Goal: Task Accomplishment & Management: Manage account settings

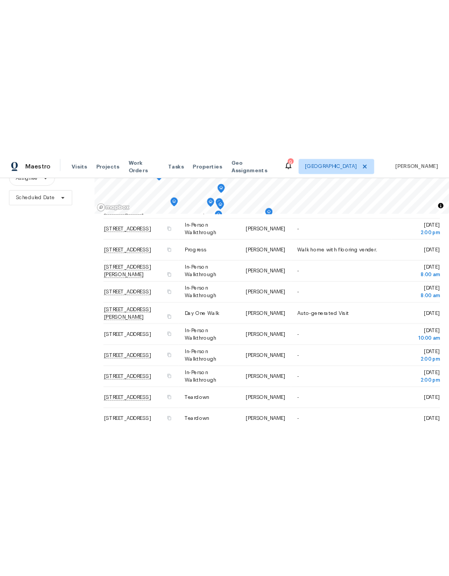
scroll to position [104, 0]
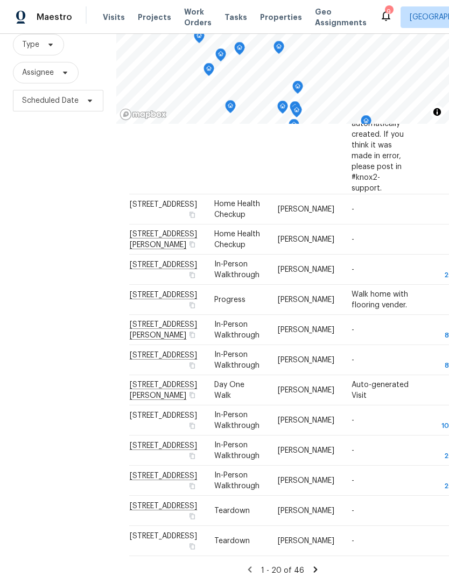
click at [146, 17] on span "Projects" at bounding box center [154, 17] width 33 height 11
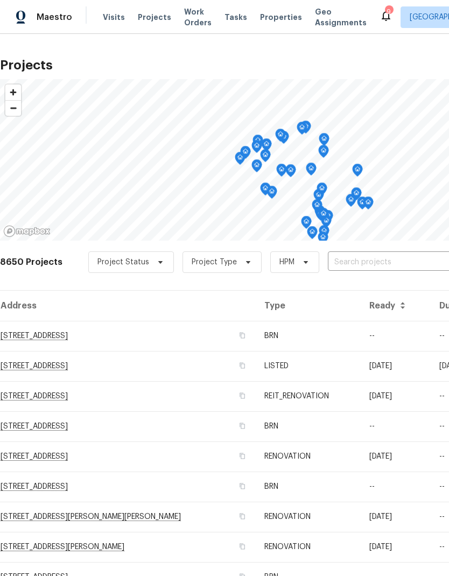
click at [386, 257] on input "text" at bounding box center [389, 262] width 123 height 17
type input "733 picc"
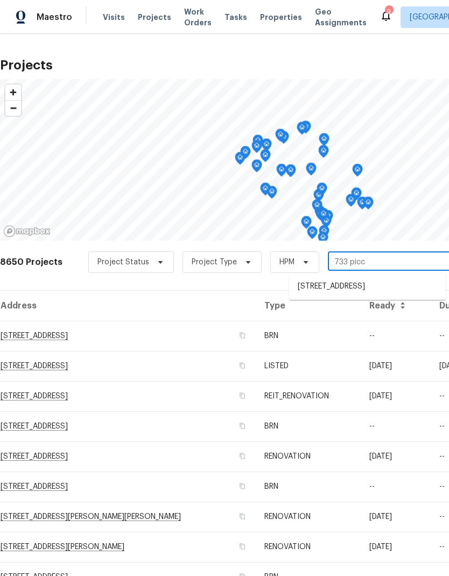
click at [387, 287] on li "[STREET_ADDRESS]" at bounding box center [367, 287] width 157 height 18
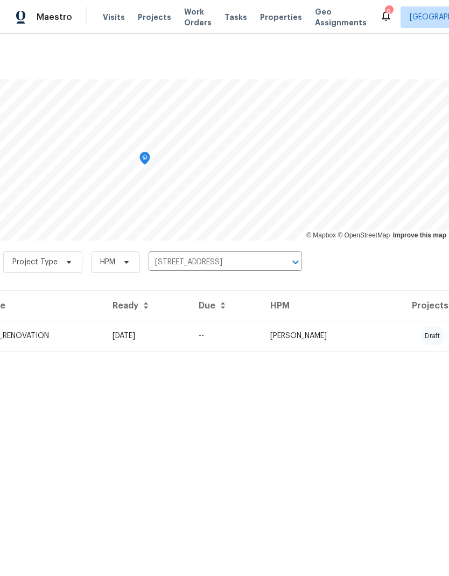
scroll to position [0, 159]
click at [377, 335] on td "[PERSON_NAME]" at bounding box center [320, 336] width 116 height 30
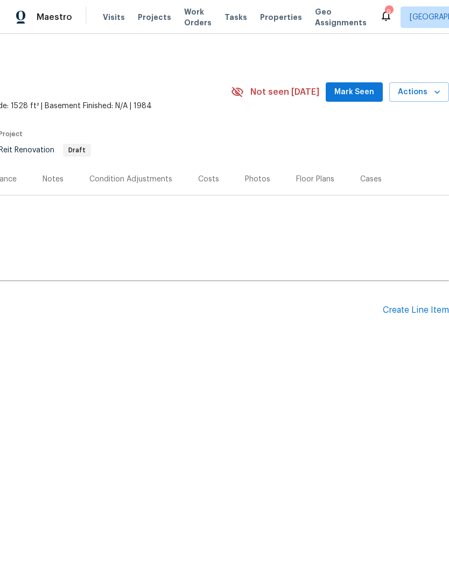
scroll to position [0, 159]
click at [415, 310] on div "Create Line Item" at bounding box center [416, 310] width 66 height 10
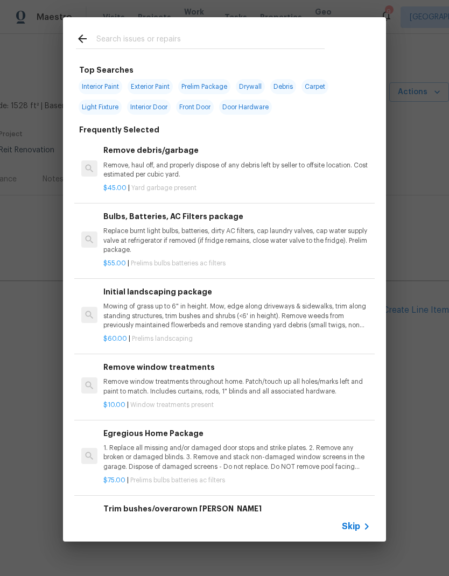
click at [99, 85] on span "Interior Paint" at bounding box center [101, 86] width 44 height 15
type input "Interior Paint"
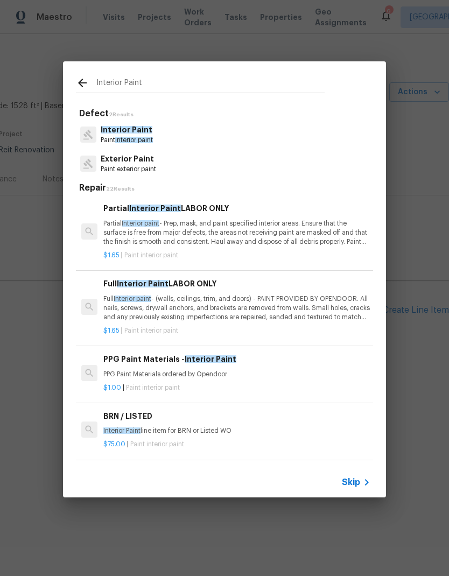
click at [117, 130] on span "Interior Paint" at bounding box center [127, 130] width 52 height 8
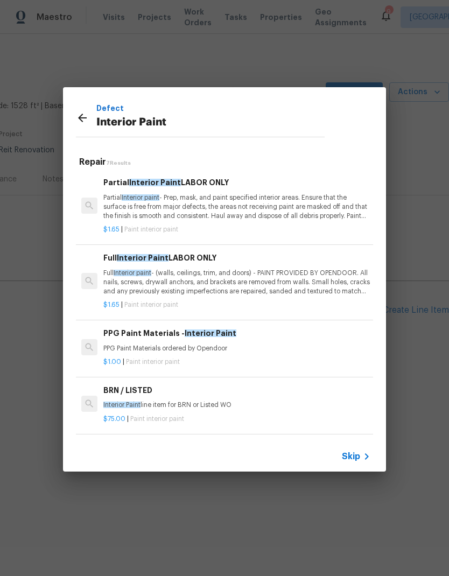
scroll to position [0, 0]
click at [87, 118] on icon at bounding box center [82, 117] width 13 height 13
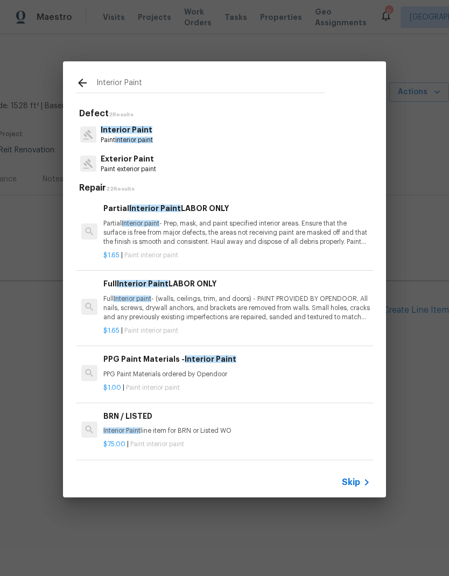
click at [351, 484] on span "Skip" at bounding box center [351, 482] width 18 height 11
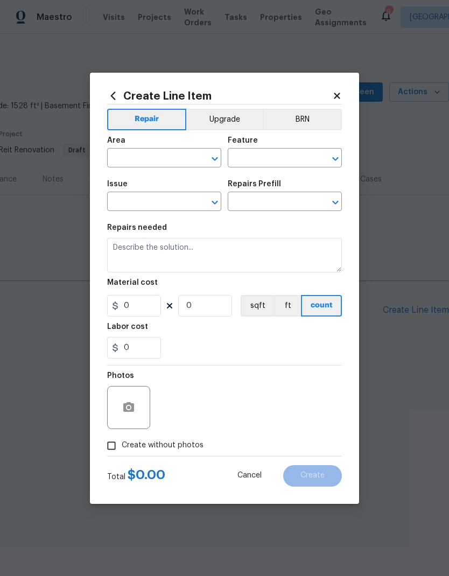
click at [338, 94] on icon at bounding box center [337, 96] width 6 height 6
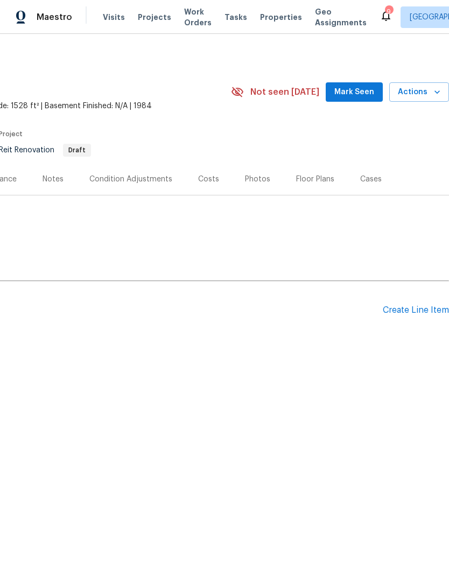
scroll to position [0, 159]
click at [418, 311] on div "Create Line Item" at bounding box center [416, 310] width 66 height 10
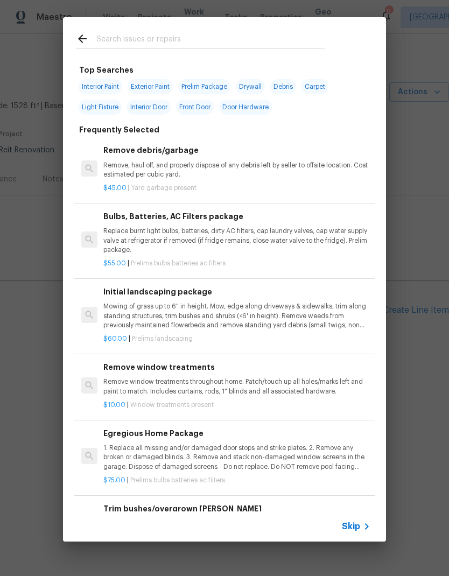
click at [96, 85] on span "Interior Paint" at bounding box center [101, 86] width 44 height 15
type input "Interior Paint"
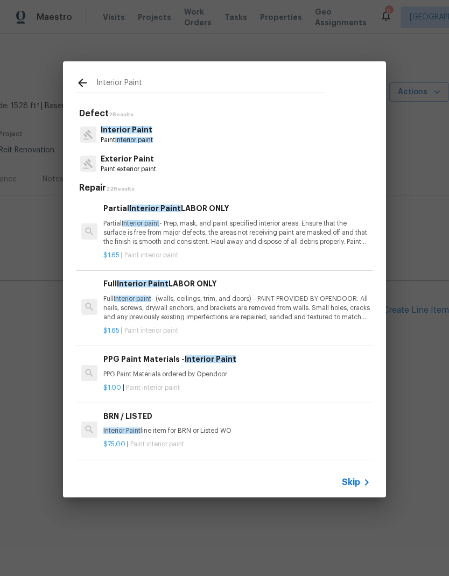
click at [199, 303] on p "Full Interior paint - (walls, ceilings, trim, and doors) - PAINT PROVIDED BY OP…" at bounding box center [236, 308] width 267 height 27
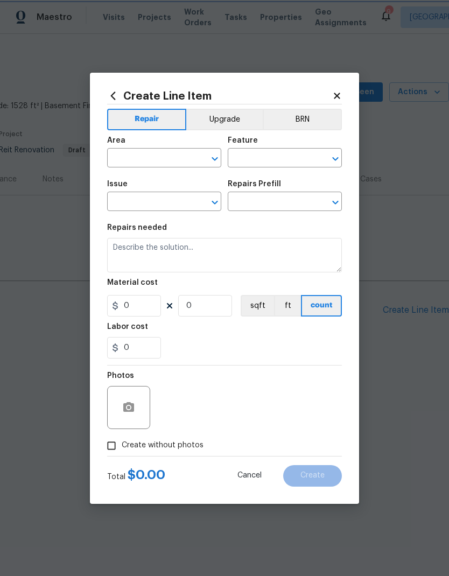
type input "Overall Paint"
type input "Interior Paint"
type input "Full Interior Paint LABOR ONLY $1.65"
type textarea "Full Interior paint - (walls, ceilings, trim, and doors) - PAINT PROVIDED BY OP…"
type input "1.65"
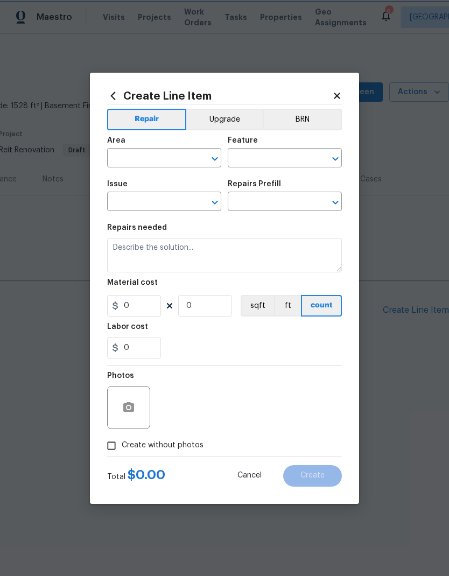
type input "1"
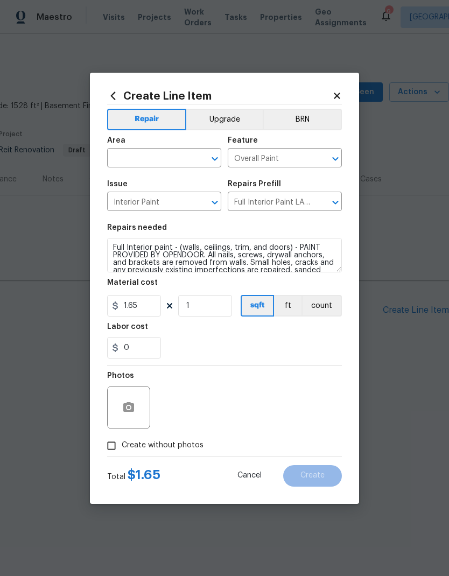
click at [134, 156] on input "text" at bounding box center [149, 159] width 84 height 17
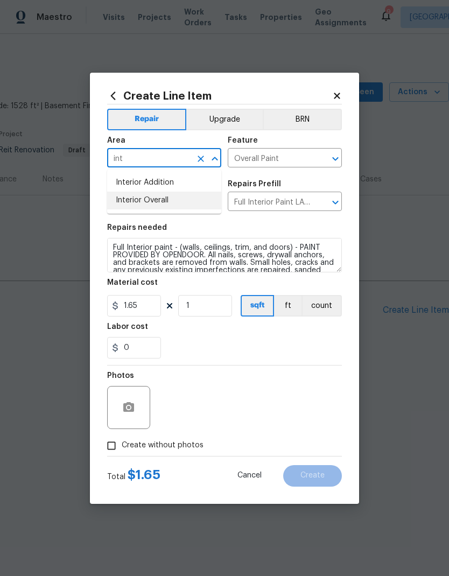
click at [132, 204] on li "Interior Overall" at bounding box center [164, 201] width 114 height 18
type input "Interior Overall"
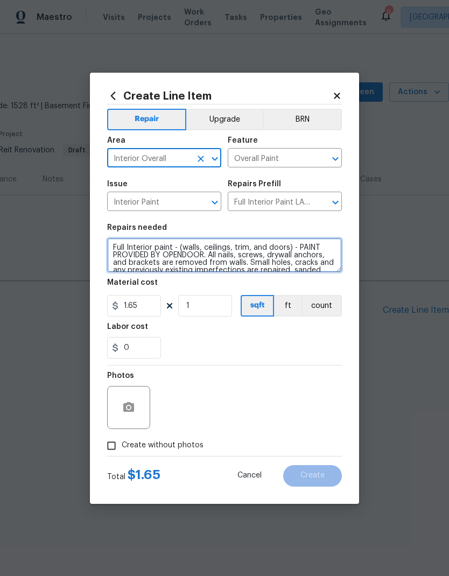
click at [202, 254] on textarea "Full Interior paint - (walls, ceilings, trim, and doors) - PAINT PROVIDED BY OP…" at bounding box center [224, 255] width 235 height 34
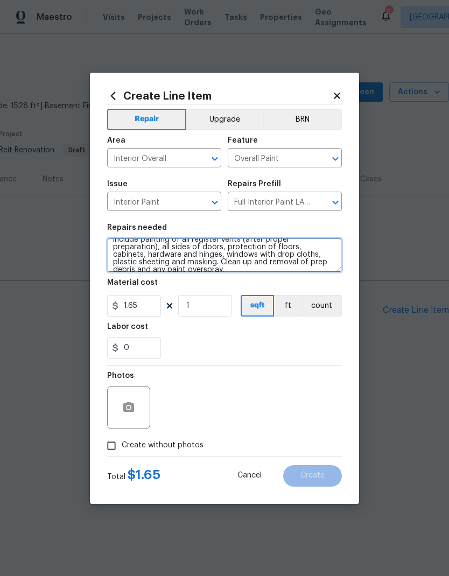
scroll to position [53, 0]
type textarea "Full Interior paint - (walls, ceilings, trim, and doors) - . All nails, screws,…"
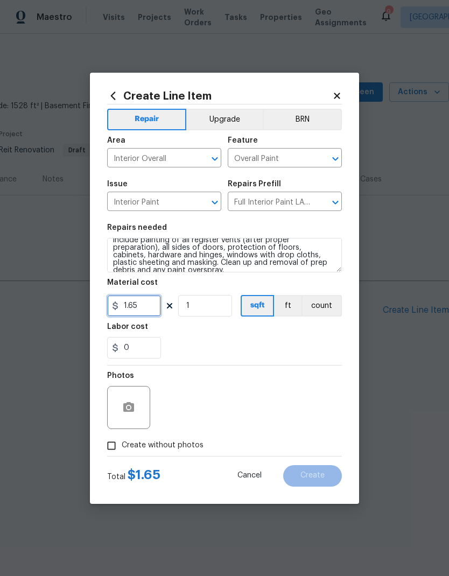
click at [141, 309] on input "1.65" at bounding box center [134, 306] width 54 height 22
click at [130, 402] on icon "button" at bounding box center [128, 407] width 13 height 13
type input "1.9"
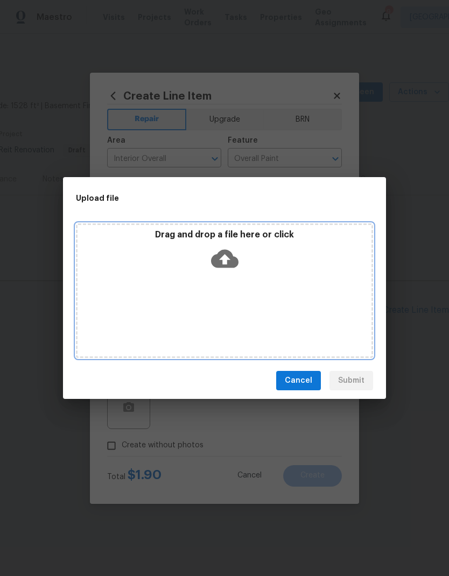
click at [224, 257] on icon at bounding box center [224, 258] width 27 height 27
click at [227, 255] on icon at bounding box center [224, 259] width 27 height 18
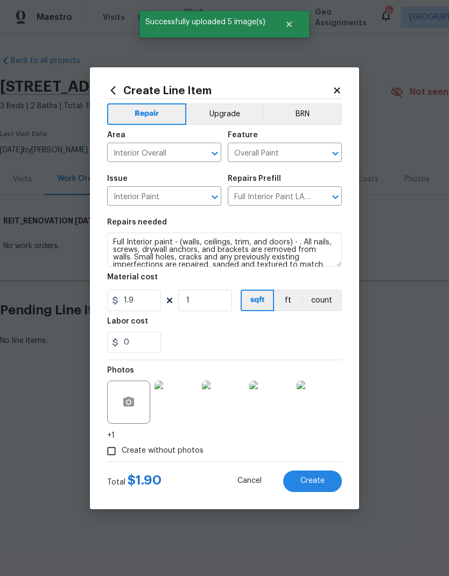
scroll to position [53, 0]
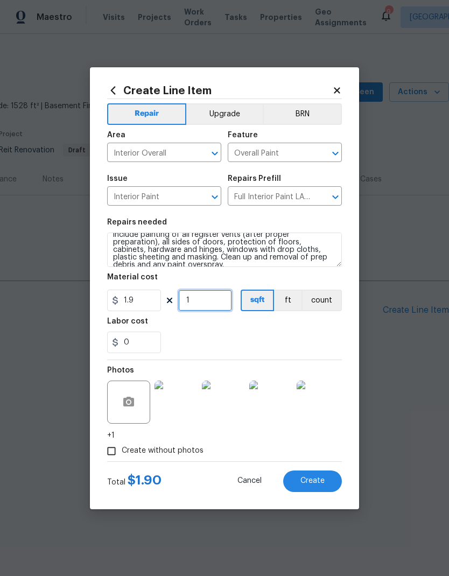
click at [202, 306] on input "1" at bounding box center [205, 301] width 54 height 22
click at [315, 483] on span "Create" at bounding box center [312, 481] width 24 height 8
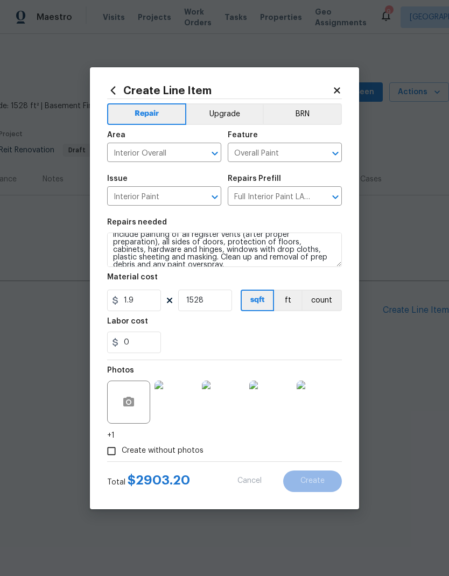
type input "0"
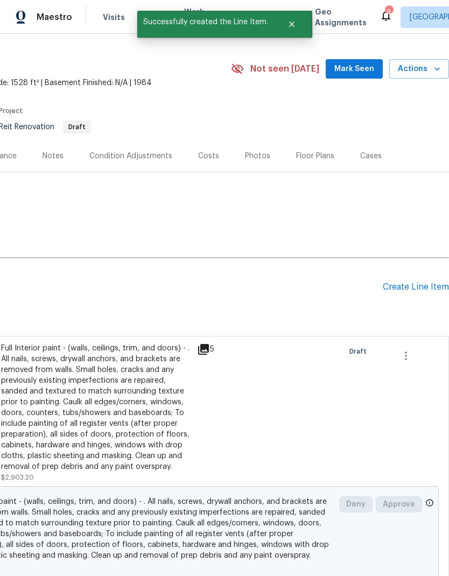
scroll to position [24, 159]
click at [414, 285] on div "Create Line Item" at bounding box center [416, 287] width 66 height 10
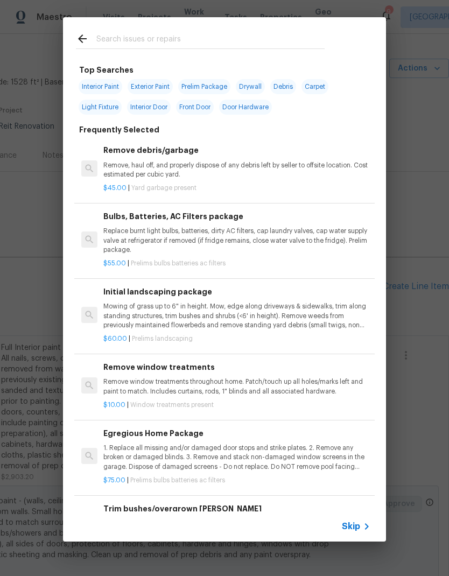
click at [121, 34] on input "text" at bounding box center [210, 40] width 228 height 16
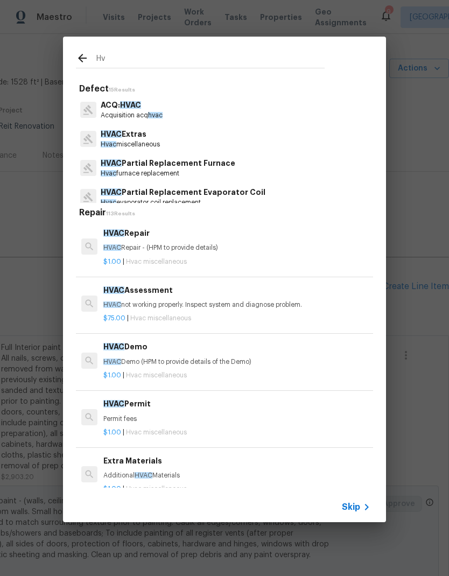
type input "H"
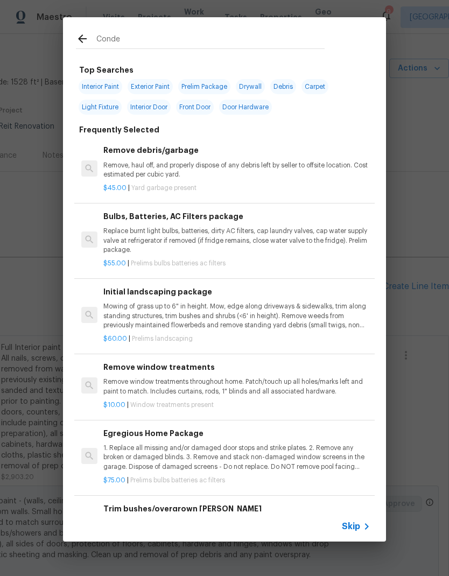
type input "Conden"
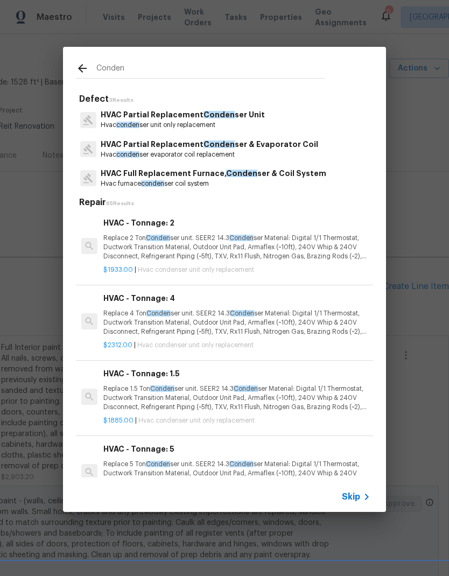
click at [162, 122] on p "Hvac conden ser unit only replacement" at bounding box center [183, 125] width 164 height 9
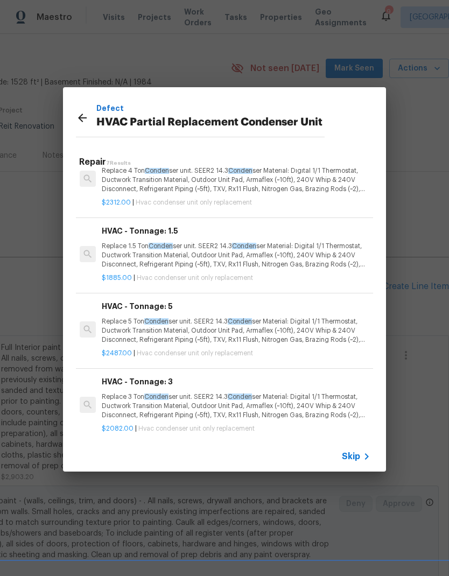
scroll to position [102, 2]
click at [126, 402] on p "Replace 3 Ton Conden ser unit. SEER2 14.3 Conden ser Material: Digital 1/1 Ther…" at bounding box center [235, 406] width 267 height 27
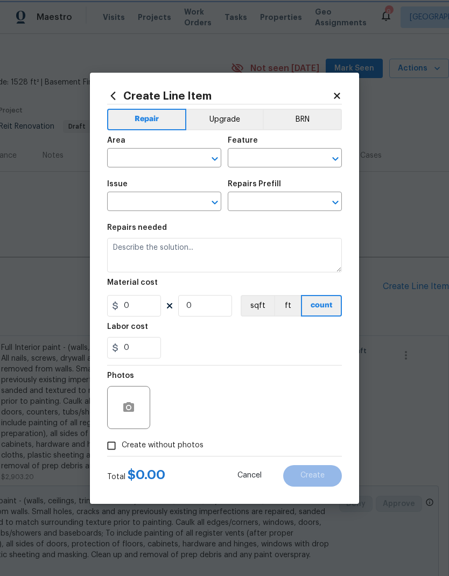
type input "HVAC"
type input "HVAC Partial Replacement Condenser Unit"
type input "HVAC - Tonnage: 3 $2,082.00"
type textarea "Replace 3 Ton Condenser unit. SEER2 14.3 Condenser Material: Digital 1/1 Thermo…"
type input "2082"
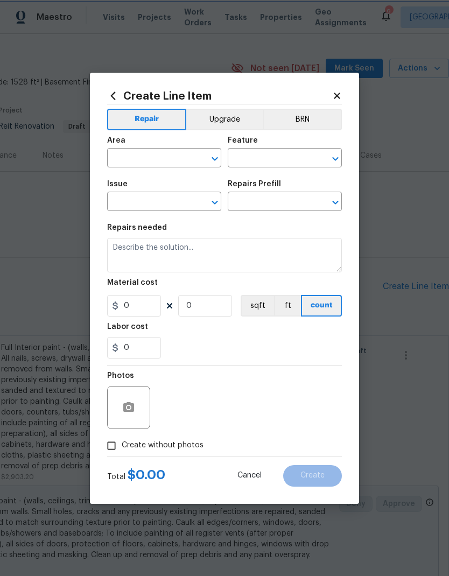
type input "1"
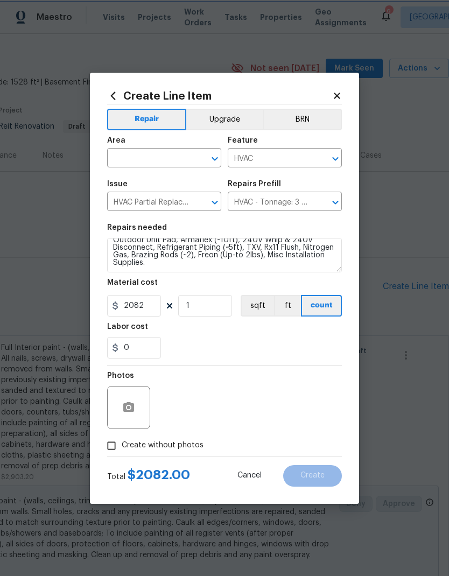
scroll to position [23, 0]
click at [150, 268] on textarea "Replace 3 Ton Condenser unit. SEER2 14.3 Condenser Material: Digital 1/1 Thermo…" at bounding box center [224, 255] width 235 height 34
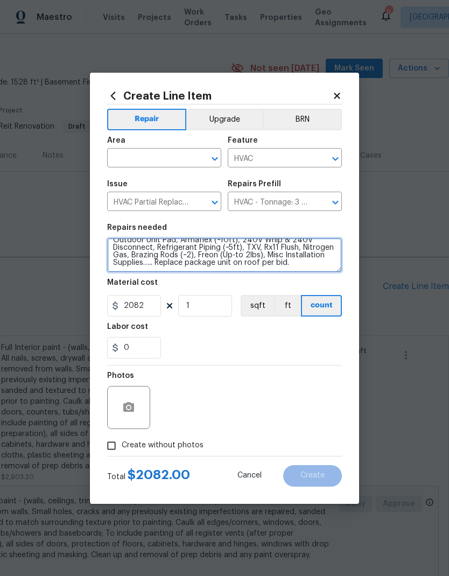
type textarea "Replace 3 Ton Condenser unit. SEER2 14.3 Condenser Material: Digital 1/1 Thermo…"
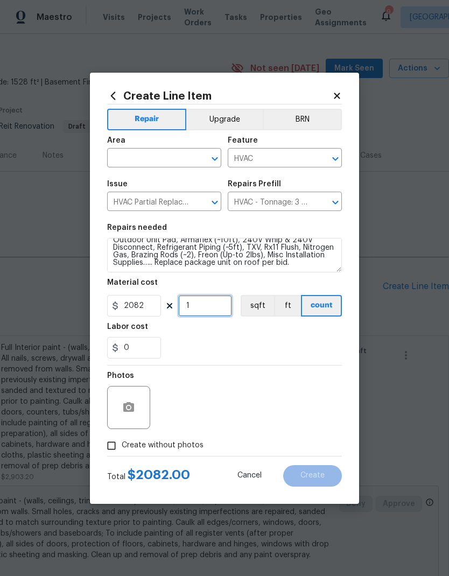
click at [201, 315] on input "1" at bounding box center [205, 306] width 54 height 22
type input "1"
click at [144, 304] on input "2082" at bounding box center [134, 306] width 54 height 22
type input "11425"
click at [135, 407] on icon "button" at bounding box center [128, 407] width 13 height 13
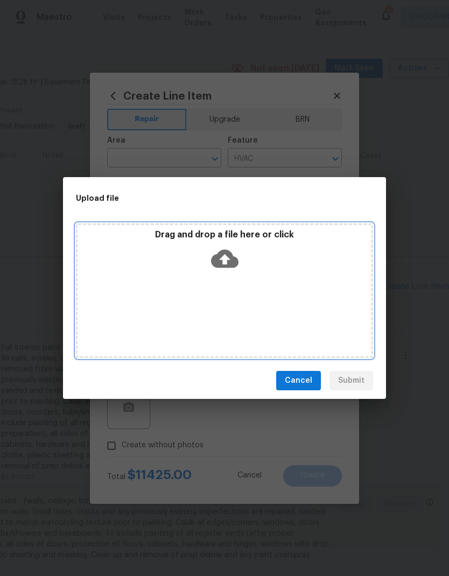
click at [232, 259] on icon at bounding box center [224, 259] width 27 height 18
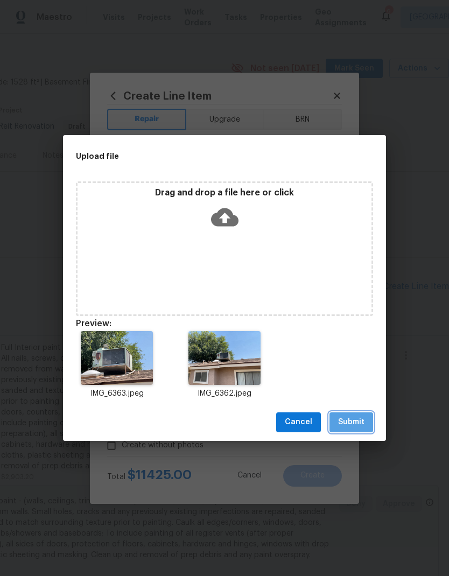
click at [351, 424] on span "Submit" at bounding box center [351, 422] width 26 height 13
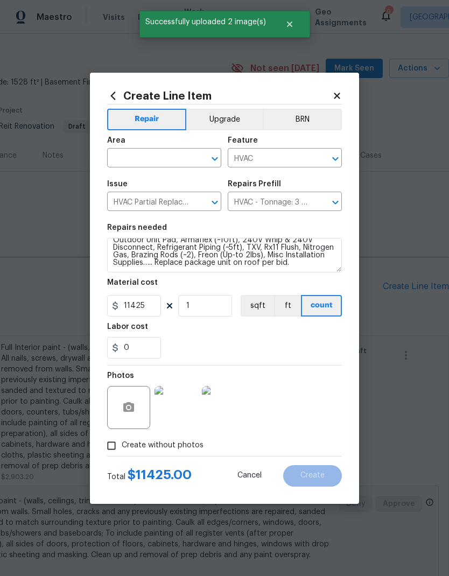
click at [145, 159] on input "text" at bounding box center [149, 159] width 84 height 17
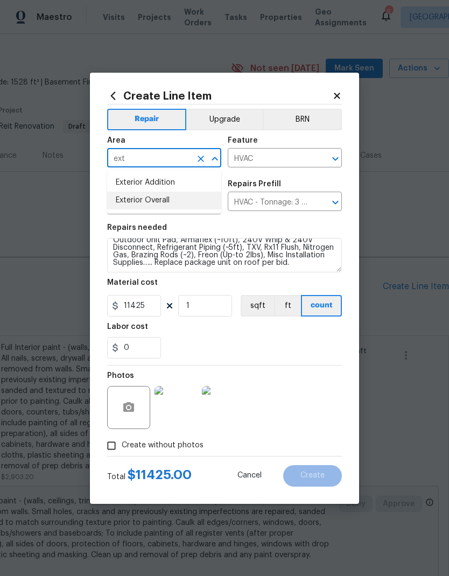
click at [132, 202] on li "Exterior Overall" at bounding box center [164, 201] width 114 height 18
type input "Exterior Overall"
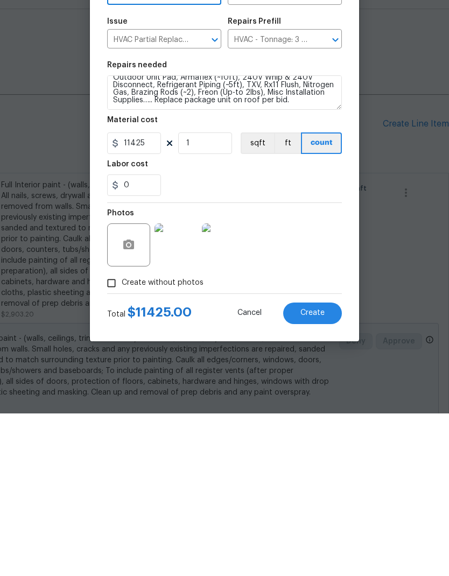
click at [318, 472] on span "Create" at bounding box center [312, 476] width 24 height 8
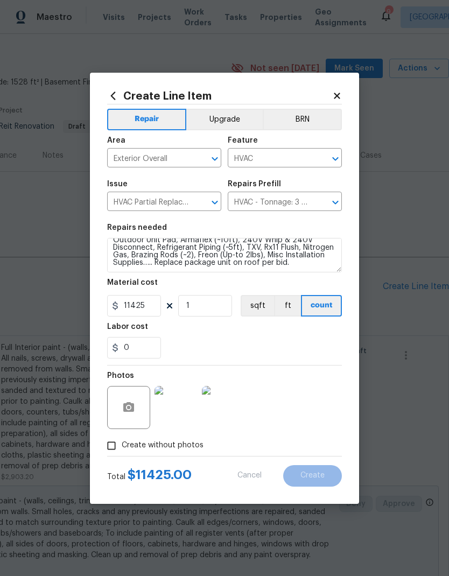
type input "0"
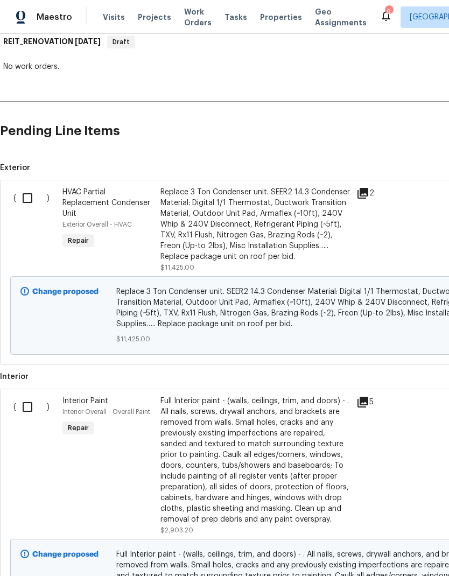
scroll to position [193, 1]
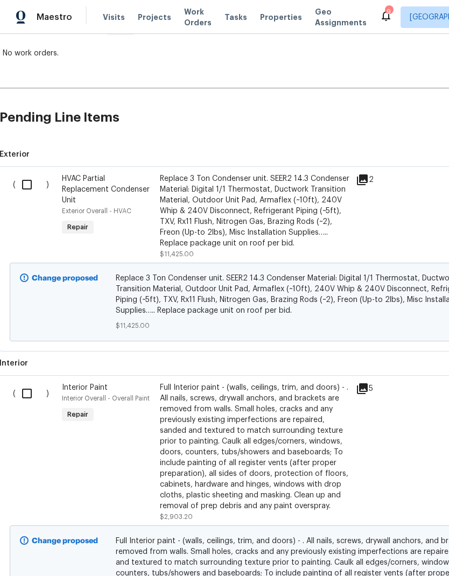
click at [29, 173] on input "checkbox" at bounding box center [31, 184] width 31 height 23
checkbox input "true"
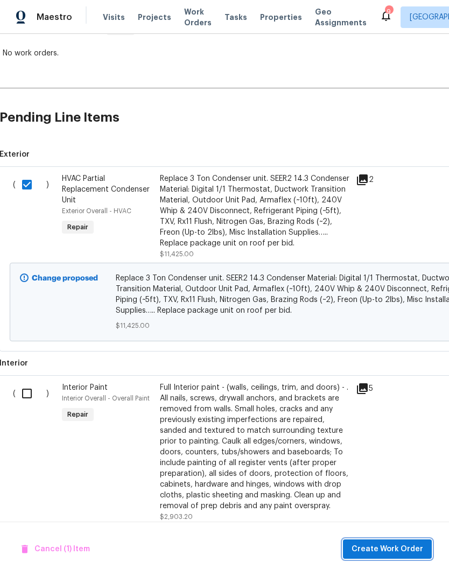
click at [389, 548] on span "Create Work Order" at bounding box center [388, 549] width 72 height 13
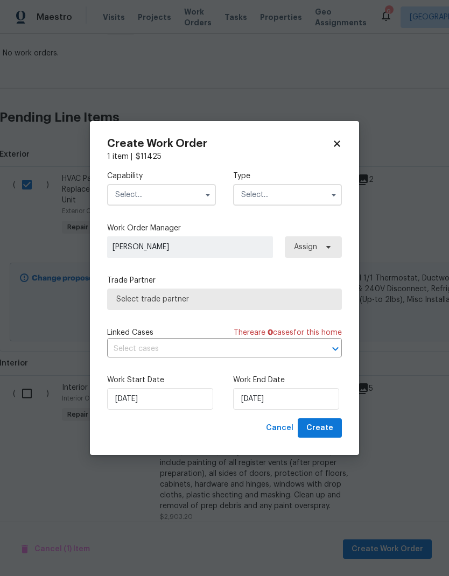
click at [157, 195] on input "text" at bounding box center [161, 195] width 109 height 22
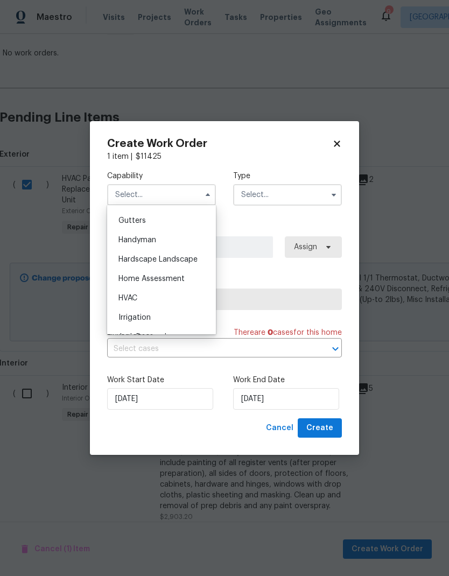
scroll to position [571, 0]
click at [127, 295] on span "HVAC" at bounding box center [127, 297] width 19 height 8
type input "HVAC"
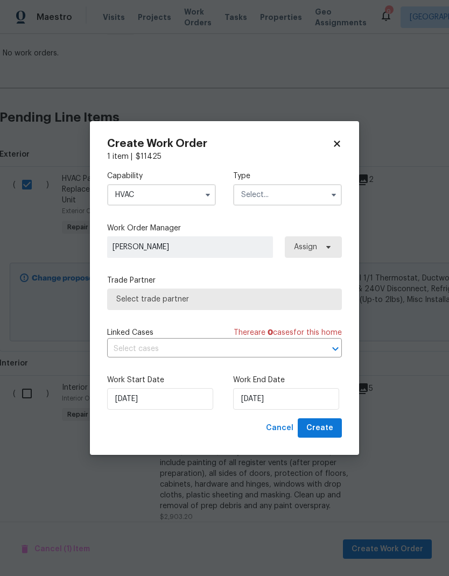
click at [310, 192] on input "text" at bounding box center [287, 195] width 109 height 22
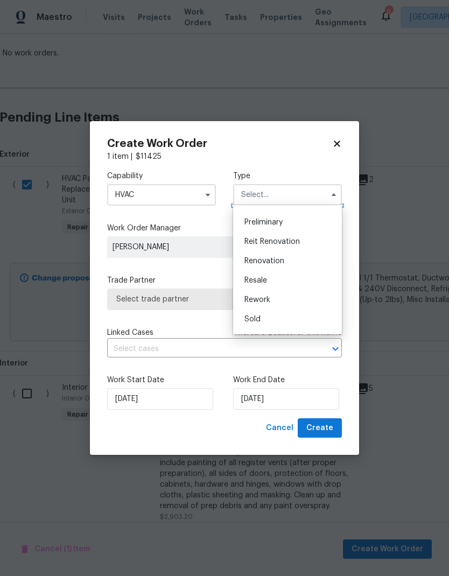
scroll to position [228, 0]
click at [295, 241] on span "Reit Renovation" at bounding box center [271, 241] width 55 height 8
type input "Reit Renovation"
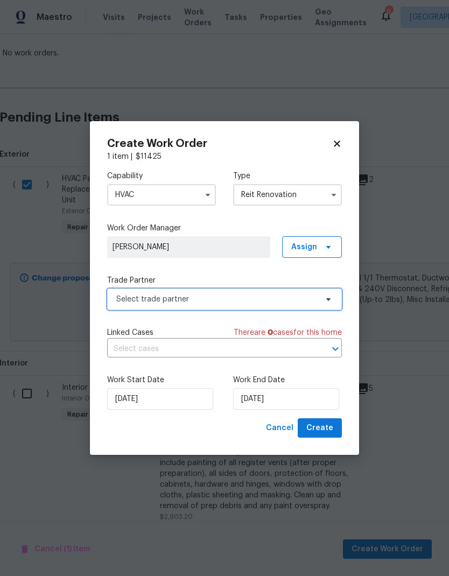
click at [278, 298] on span "Select trade partner" at bounding box center [216, 299] width 201 height 11
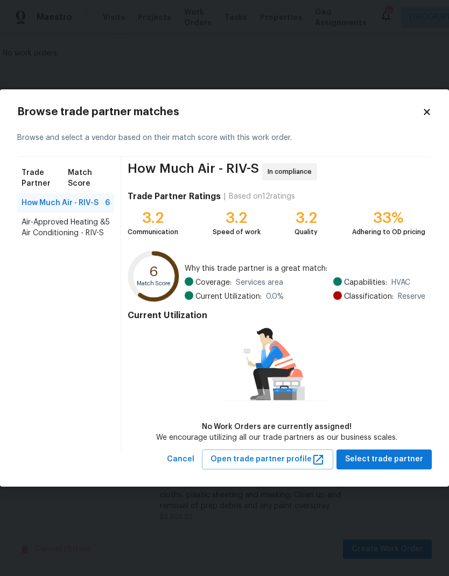
click at [61, 232] on span "Air-Approved Heating & Air Conditioning - RIV-S" at bounding box center [64, 228] width 84 height 22
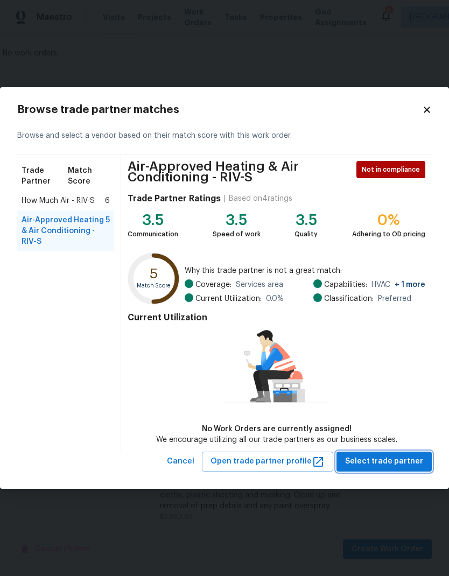
click at [399, 462] on span "Select trade partner" at bounding box center [384, 461] width 78 height 13
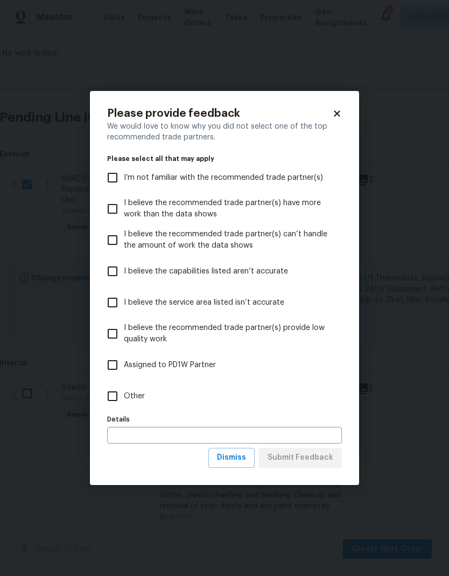
scroll to position [193, 0]
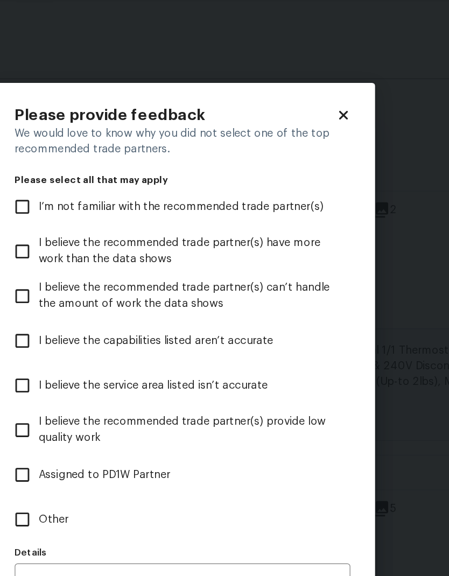
click at [101, 385] on input "Other" at bounding box center [112, 396] width 23 height 23
checkbox input "true"
click at [107, 427] on input "text" at bounding box center [224, 435] width 235 height 17
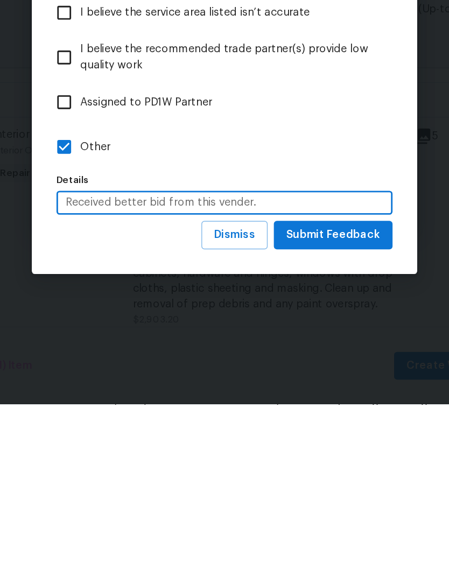
type input "Received better bid from this vender."
click at [268, 451] on span "Submit Feedback" at bounding box center [301, 457] width 66 height 13
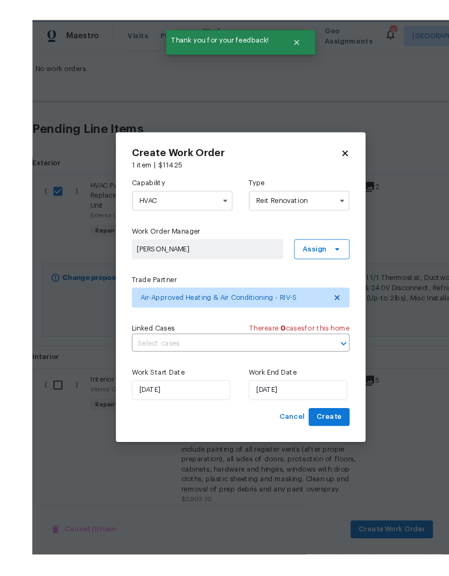
scroll to position [43, 0]
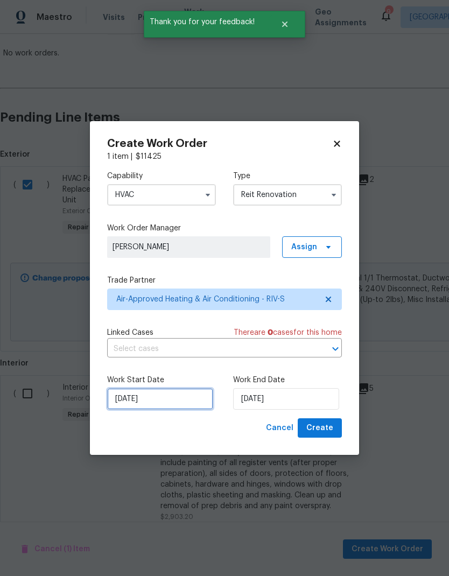
click at [172, 397] on input "8/15/2025" at bounding box center [160, 399] width 106 height 22
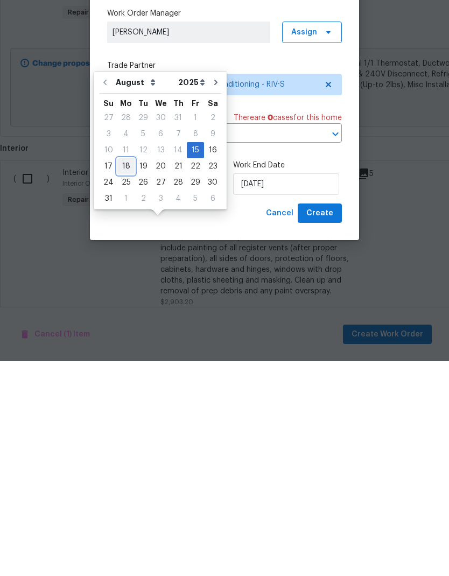
click at [125, 374] on div "18" at bounding box center [125, 381] width 17 height 15
type input "8/18/2025"
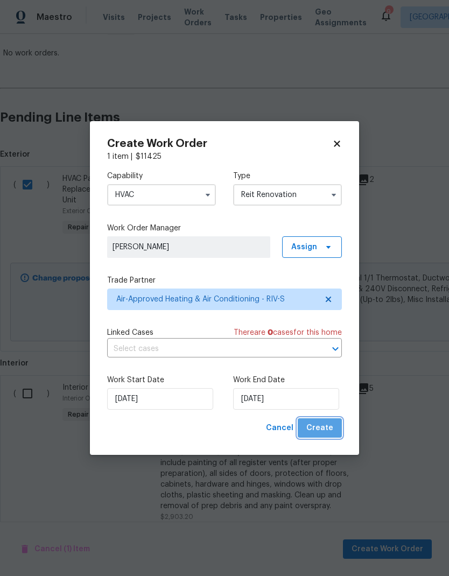
click at [327, 430] on span "Create" at bounding box center [319, 428] width 27 height 13
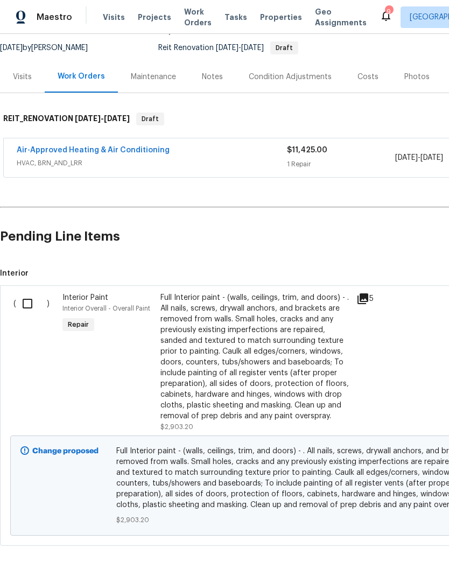
click at [30, 292] on input "checkbox" at bounding box center [31, 303] width 31 height 23
checkbox input "true"
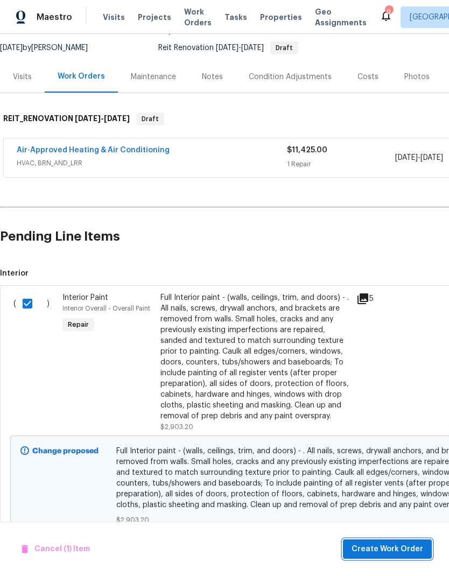
click at [386, 550] on span "Create Work Order" at bounding box center [388, 549] width 72 height 13
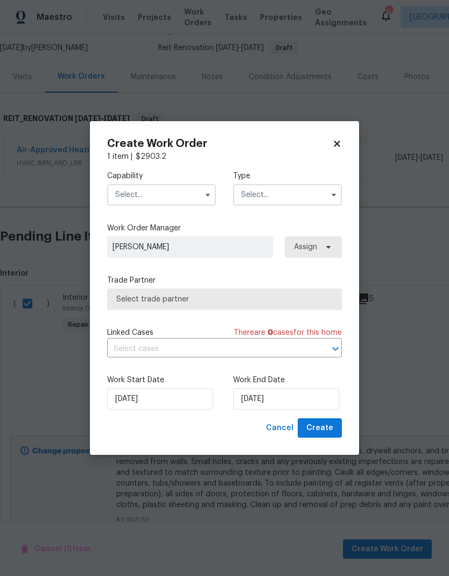
click at [139, 191] on input "text" at bounding box center [161, 195] width 109 height 22
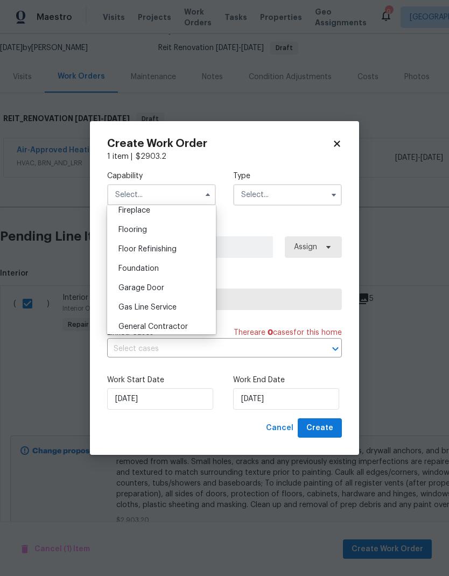
scroll to position [415, 0]
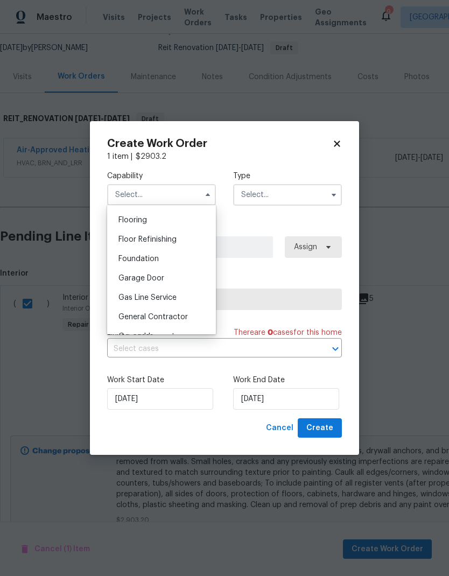
click at [136, 314] on span "General Contractor" at bounding box center [152, 317] width 69 height 8
type input "General Contractor"
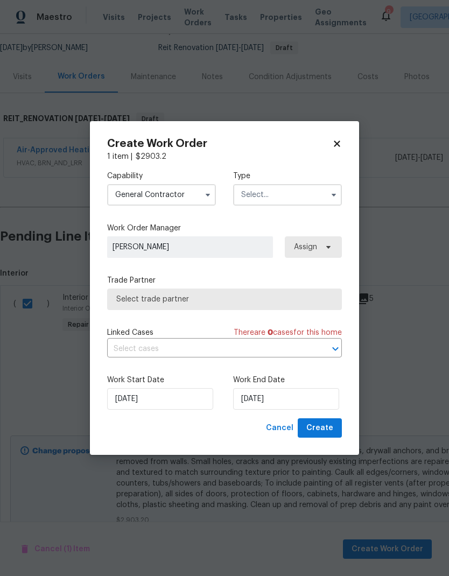
click at [309, 199] on input "text" at bounding box center [287, 195] width 109 height 22
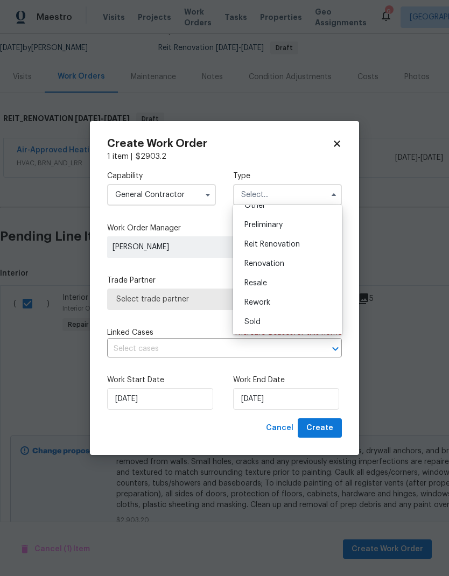
scroll to position [224, 0]
click at [302, 242] on div "Reit Renovation" at bounding box center [287, 245] width 103 height 19
type input "Reit Renovation"
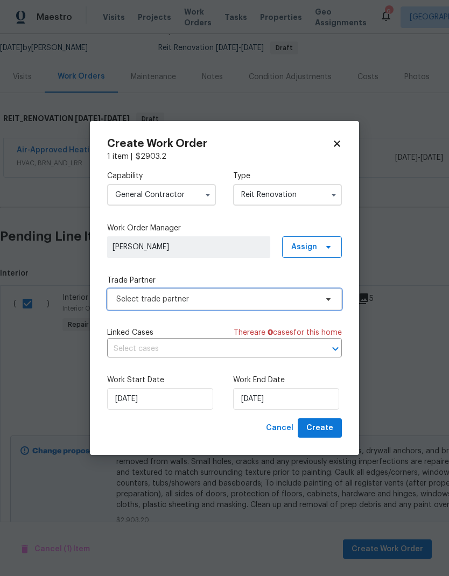
click at [266, 296] on span "Select trade partner" at bounding box center [216, 299] width 201 height 11
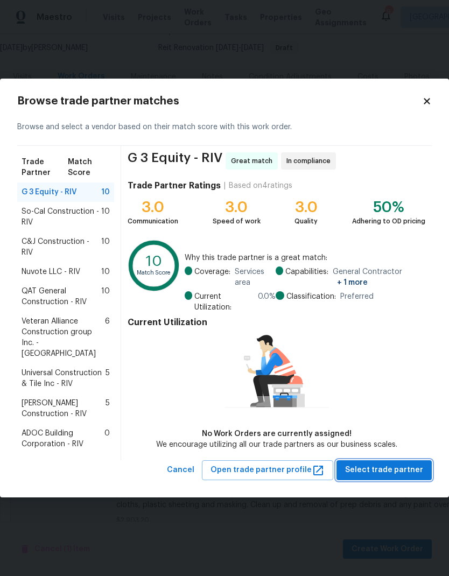
click at [397, 468] on span "Select trade partner" at bounding box center [384, 470] width 78 height 13
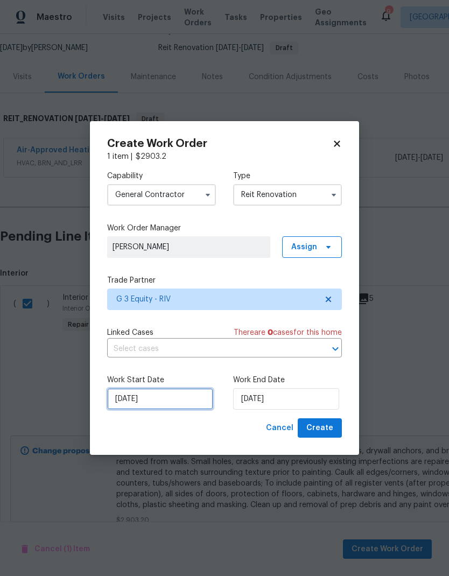
click at [194, 396] on input "8/15/2025" at bounding box center [160, 399] width 106 height 22
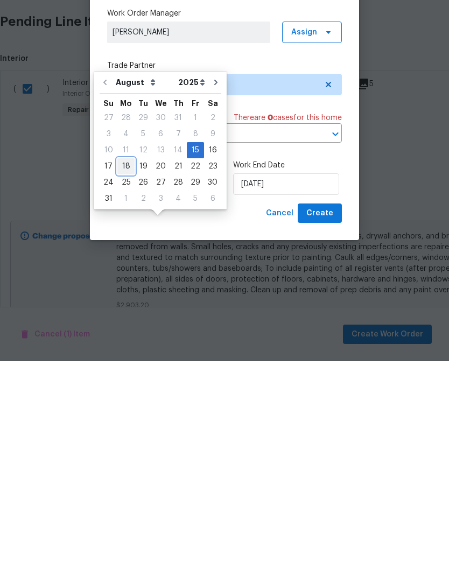
click at [126, 374] on div "18" at bounding box center [125, 381] width 17 height 15
type input "8/18/2025"
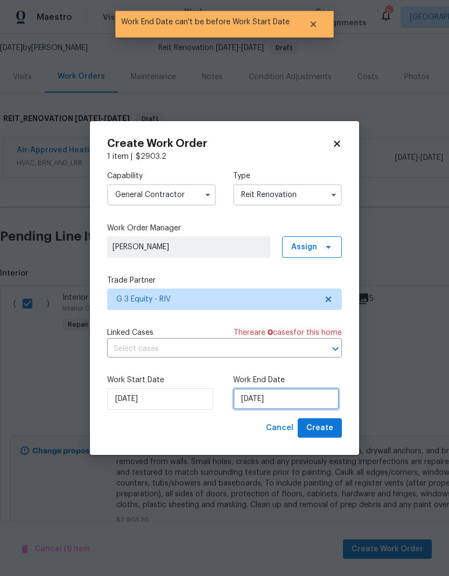
click at [302, 400] on input "8/18/2025" at bounding box center [286, 399] width 106 height 22
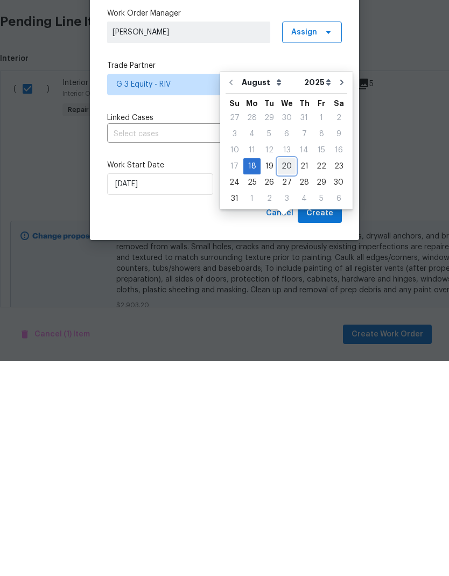
click at [283, 374] on div "20" at bounding box center [287, 381] width 18 height 15
type input "8/20/2025"
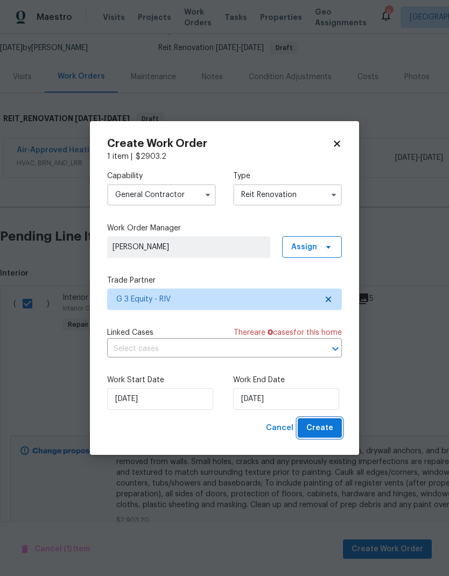
click at [328, 426] on span "Create" at bounding box center [319, 428] width 27 height 13
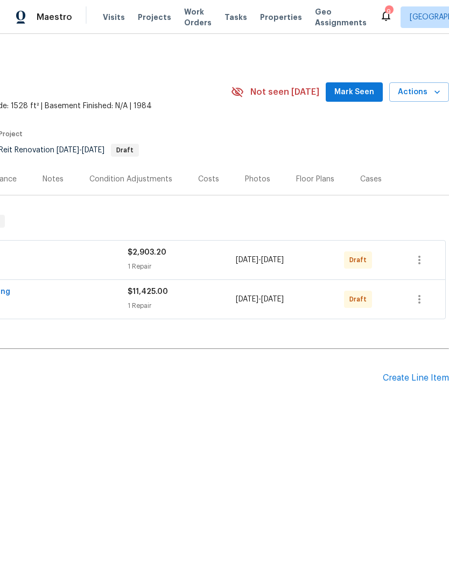
scroll to position [0, 159]
click at [423, 261] on icon "button" at bounding box center [419, 260] width 13 height 13
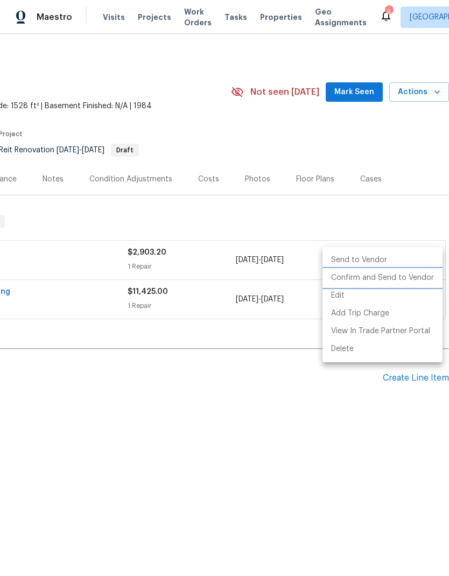
click at [400, 279] on li "Confirm and Send to Vendor" at bounding box center [383, 278] width 120 height 18
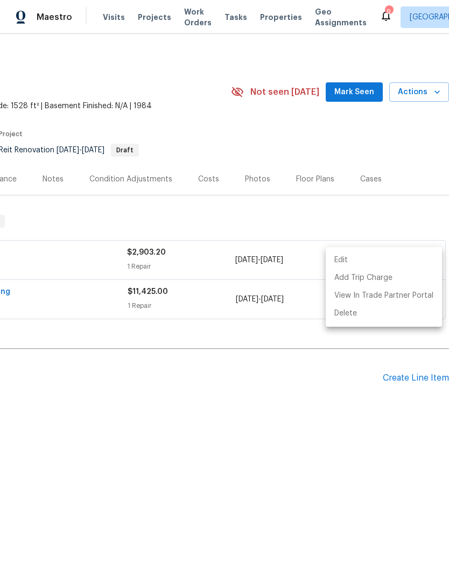
click at [342, 451] on div at bounding box center [224, 288] width 449 height 576
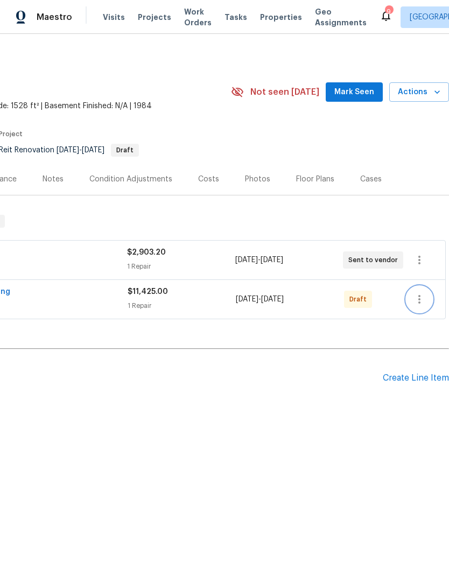
click at [418, 303] on icon "button" at bounding box center [419, 299] width 13 height 13
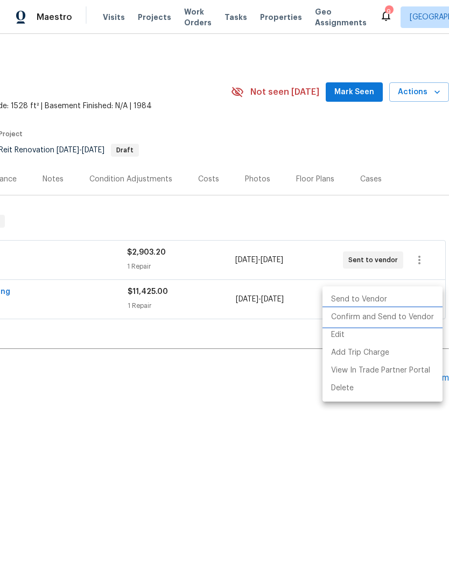
click at [406, 318] on li "Confirm and Send to Vendor" at bounding box center [383, 318] width 120 height 18
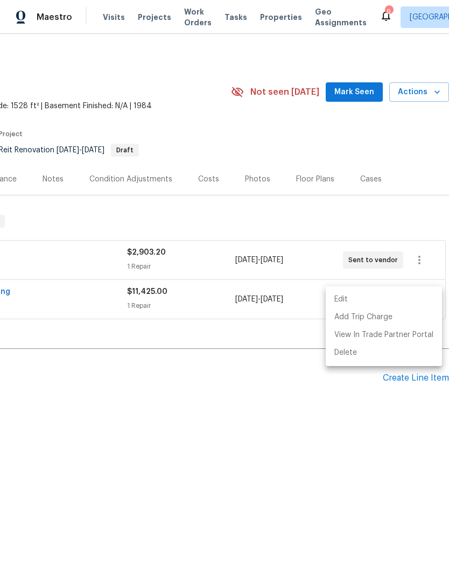
click at [345, 456] on div at bounding box center [224, 288] width 449 height 576
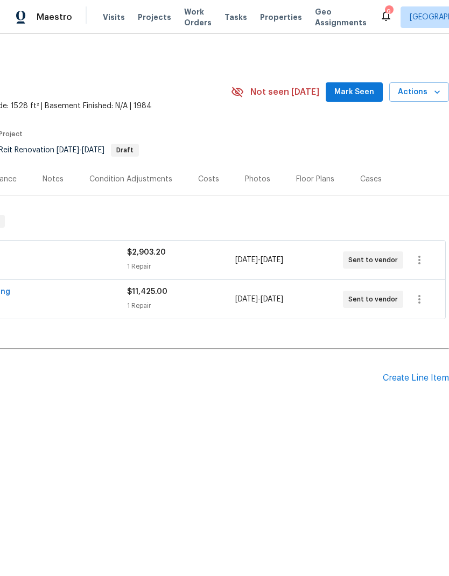
click at [51, 181] on div "Notes" at bounding box center [53, 179] width 21 height 11
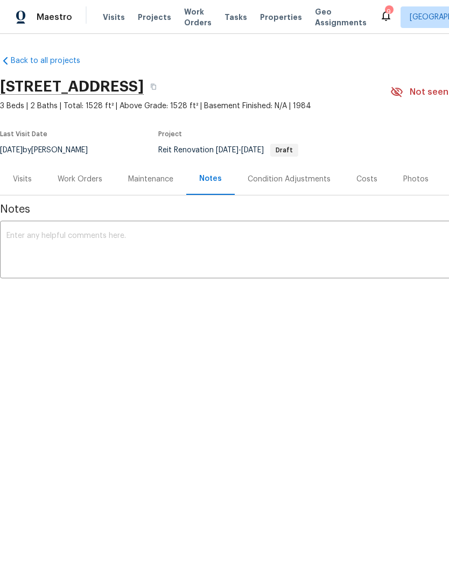
click at [47, 239] on textarea at bounding box center [304, 251] width 596 height 38
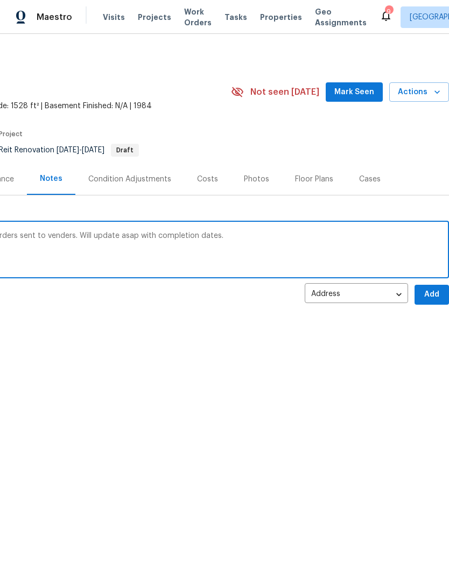
scroll to position [0, 159]
type textarea "Full paint and condenser approved. Work orders sent to venders. Will update asa…"
click at [431, 293] on span "Add" at bounding box center [431, 294] width 17 height 13
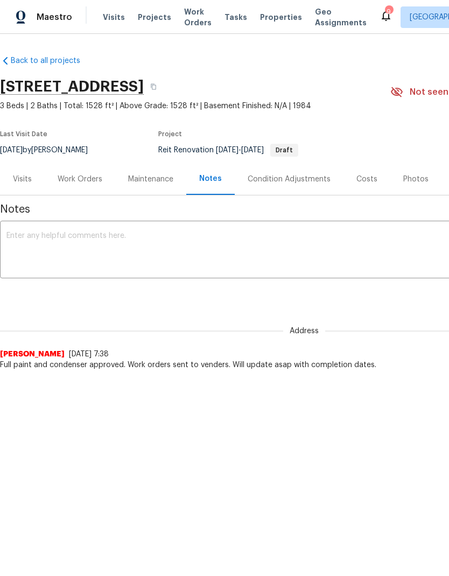
scroll to position [0, 0]
click at [111, 22] on span "Visits" at bounding box center [114, 17] width 22 height 11
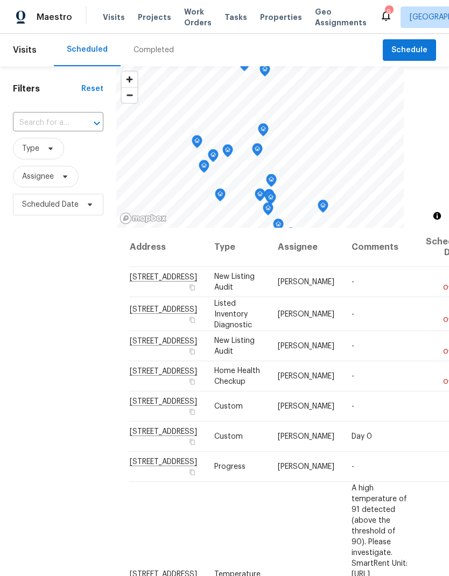
click at [39, 121] on input "text" at bounding box center [43, 123] width 60 height 17
type input "25012"
click at [46, 152] on li "[STREET_ADDRESS][PERSON_NAME]" at bounding box center [57, 153] width 90 height 29
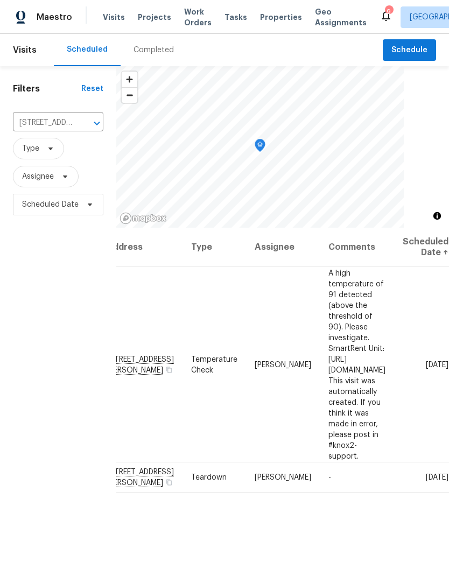
scroll to position [0, 83]
click at [0, 0] on icon at bounding box center [0, 0] width 0 height 0
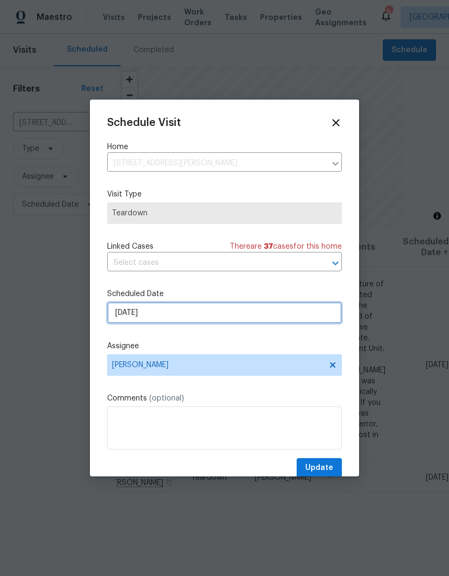
click at [254, 318] on input "8/24/2025" at bounding box center [224, 313] width 235 height 22
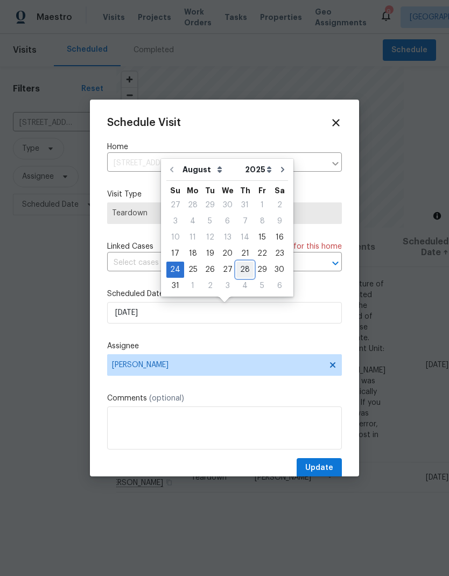
click at [242, 271] on div "28" at bounding box center [244, 269] width 17 height 15
type input "8/28/2025"
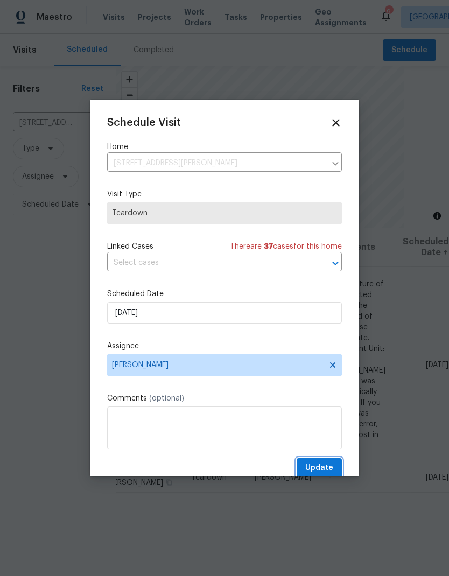
click at [326, 471] on span "Update" at bounding box center [319, 467] width 28 height 13
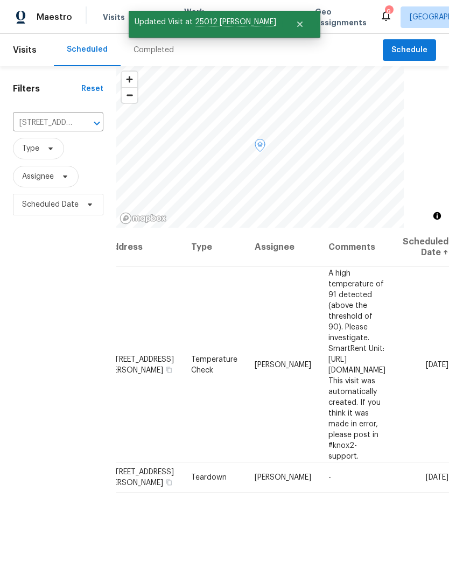
click at [0, 0] on icon at bounding box center [0, 0] width 0 height 0
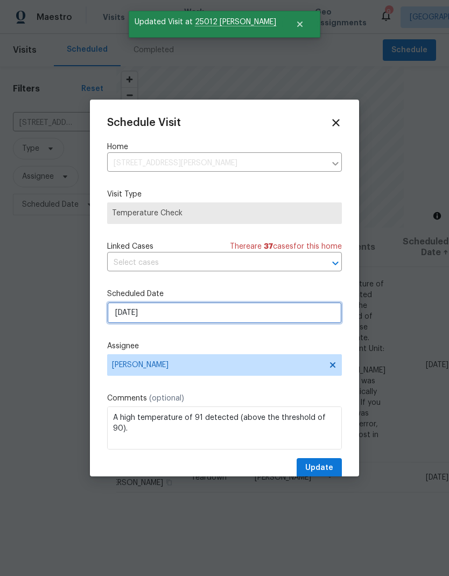
click at [249, 318] on input "8/15/2025" at bounding box center [224, 313] width 235 height 22
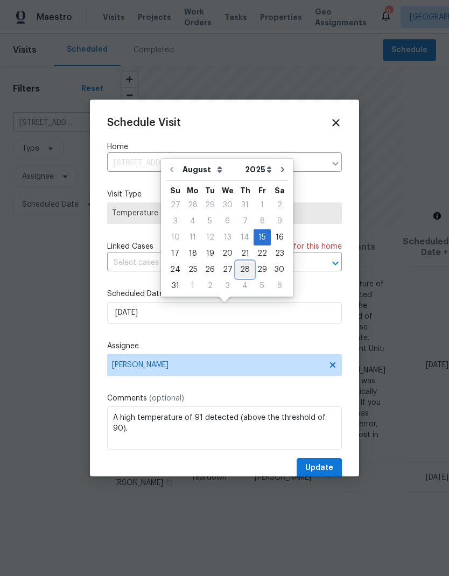
click at [241, 270] on div "28" at bounding box center [244, 269] width 17 height 15
type input "8/28/2025"
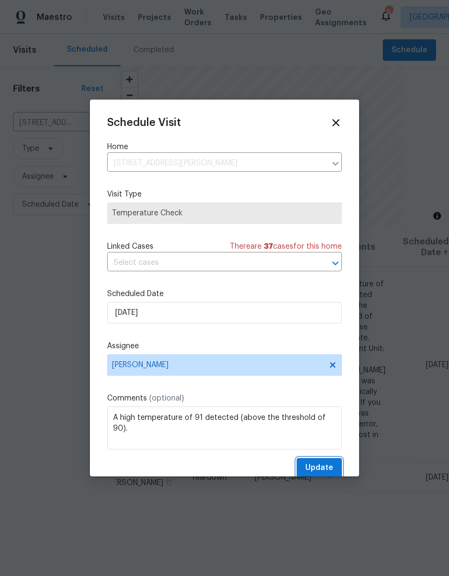
click at [322, 469] on span "Update" at bounding box center [319, 467] width 28 height 13
